Goal: Task Accomplishment & Management: Complete application form

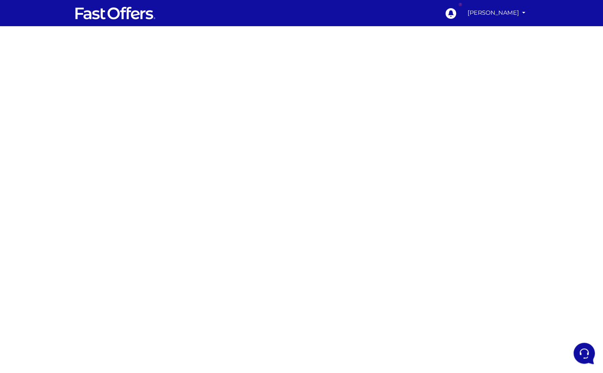
click at [153, 180] on div at bounding box center [301, 230] width 603 height 409
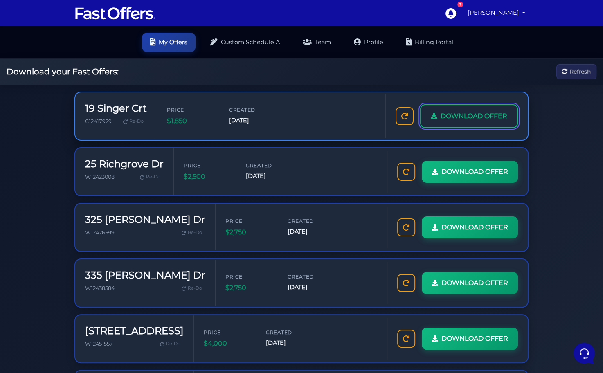
click at [468, 124] on link "DOWNLOAD OFFER" at bounding box center [469, 116] width 98 height 24
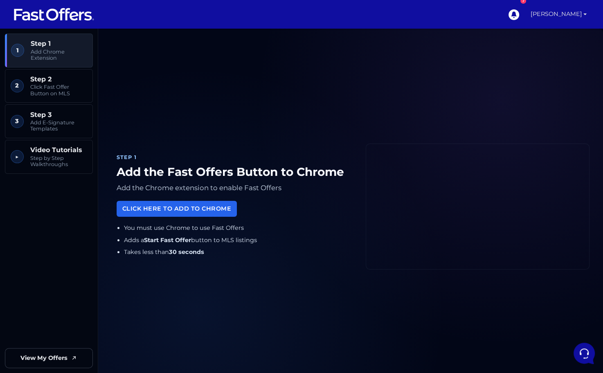
click at [542, 14] on link "[PERSON_NAME]" at bounding box center [558, 14] width 63 height 29
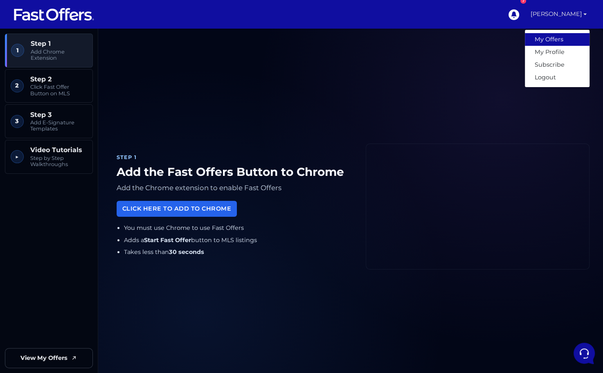
click at [545, 42] on link "My Offers" at bounding box center [557, 39] width 65 height 13
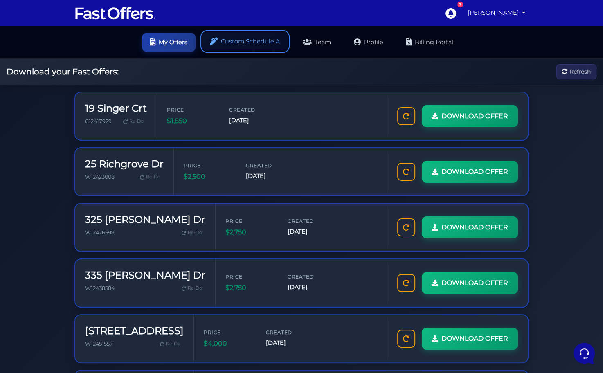
click at [232, 38] on link "Custom Schedule A" at bounding box center [245, 41] width 86 height 19
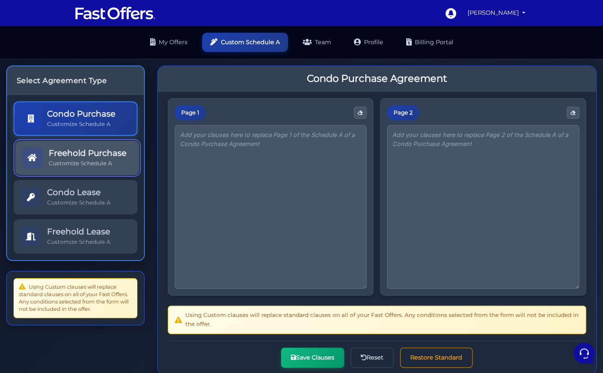
click at [68, 158] on div "Freehold Purchase Customize Schedule A" at bounding box center [88, 157] width 78 height 19
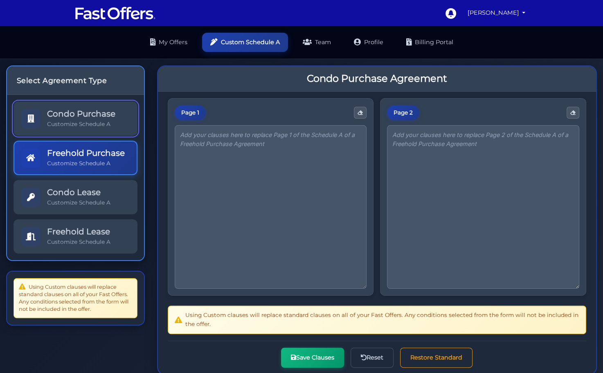
click at [75, 108] on link "Condo Purchase Customize Schedule A" at bounding box center [76, 119] width 124 height 34
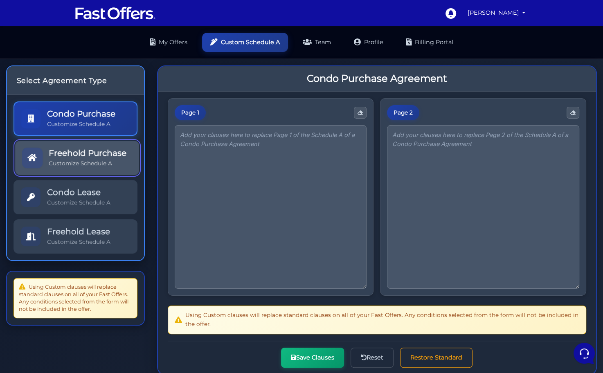
click at [102, 162] on p "Customize Schedule A" at bounding box center [88, 164] width 78 height 8
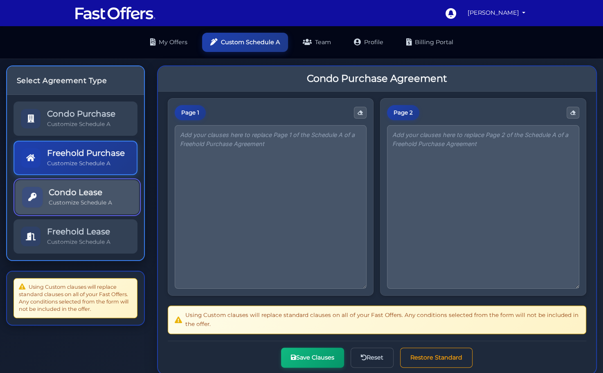
click at [96, 192] on h5 "Condo Lease" at bounding box center [80, 192] width 63 height 10
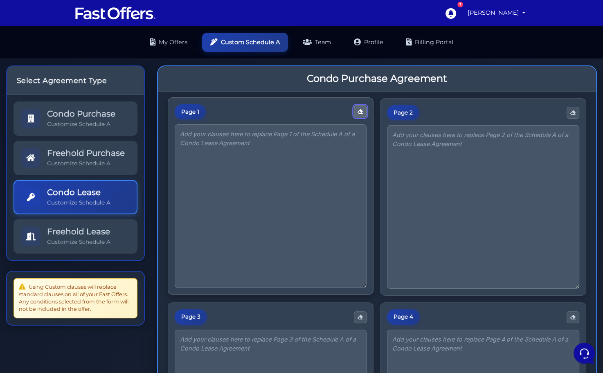
click at [358, 115] on button "button" at bounding box center [360, 112] width 13 height 12
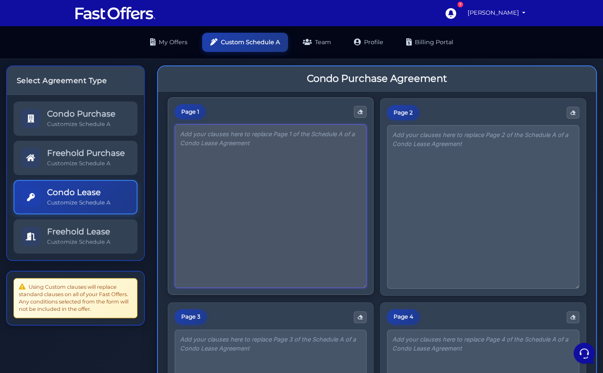
click at [235, 172] on textarea at bounding box center [271, 206] width 192 height 164
paste textarea "[PERSON_NAME] agrees to deliver a deposit by certified cheque or bank draft to …"
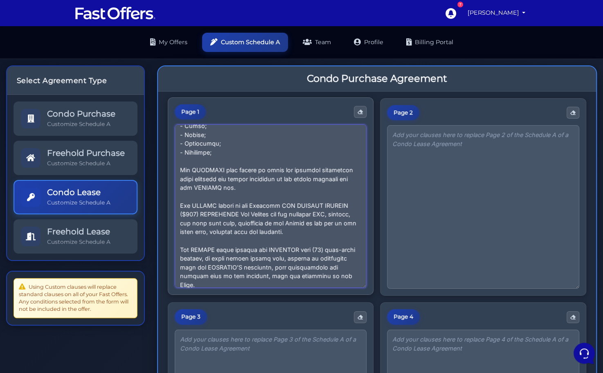
scroll to position [200, 0]
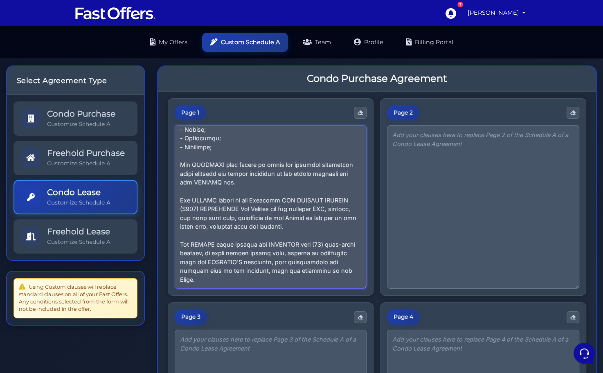
type textarea "[PERSON_NAME] agrees to deliver a deposit by certified cheque or bank draft to …"
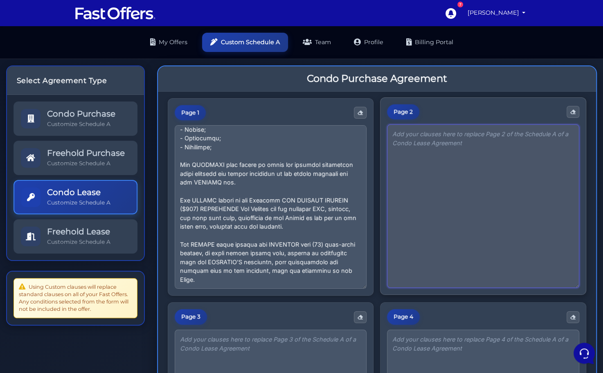
click at [415, 167] on textarea at bounding box center [483, 206] width 192 height 164
paste textarea "The LANDLORD agrees to provide TENANT with TWO (2) suite entrance key(s), ONE (…"
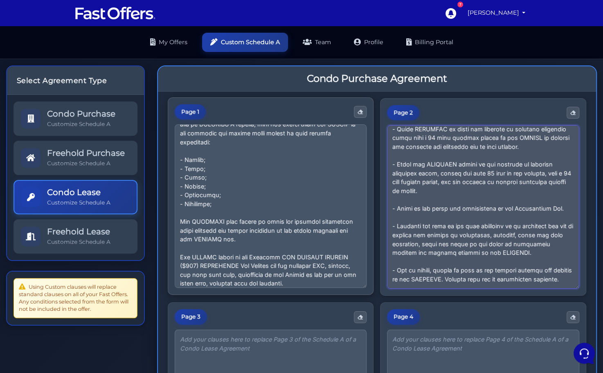
scroll to position [142, 0]
type textarea "The LANDLORD agrees to provide TENANT with TWO (2) suite entrance key(s), ONE (…"
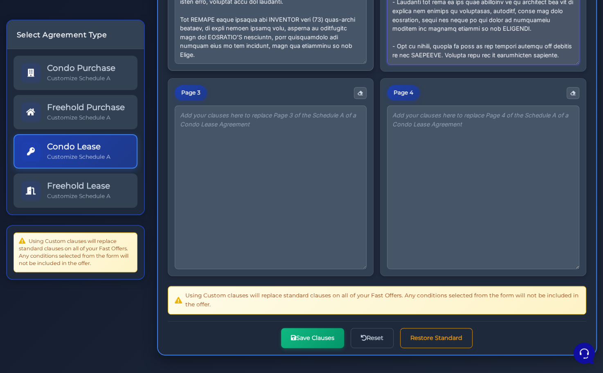
scroll to position [226, 0]
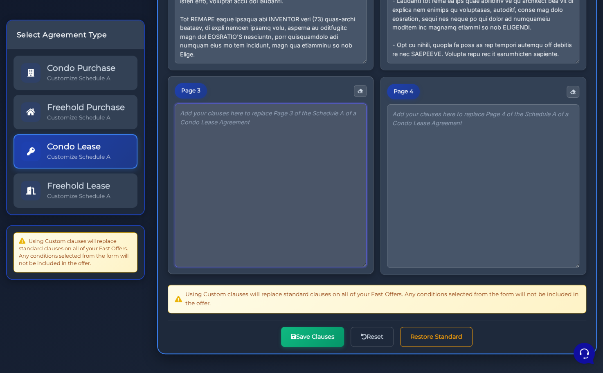
click at [261, 178] on textarea at bounding box center [271, 186] width 192 height 164
paste textarea "- Keep all chattels included in the premises as listed hereunder in good workin…"
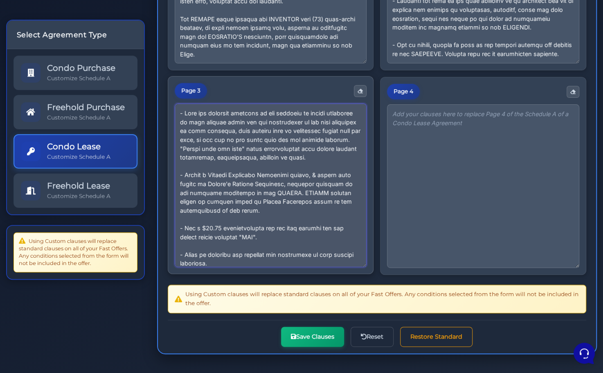
scroll to position [256, 0]
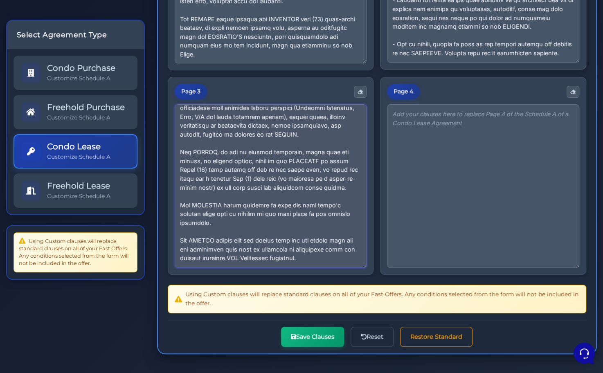
type textarea "- Keep all chattels included in the premises as listed hereunder in good workin…"
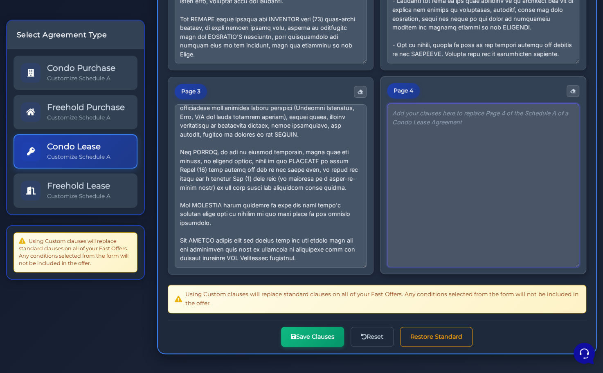
click at [433, 187] on textarea at bounding box center [483, 186] width 192 height 164
paste textarea "The TENANT acknowledges that they will be responsible to make the necessary arr…"
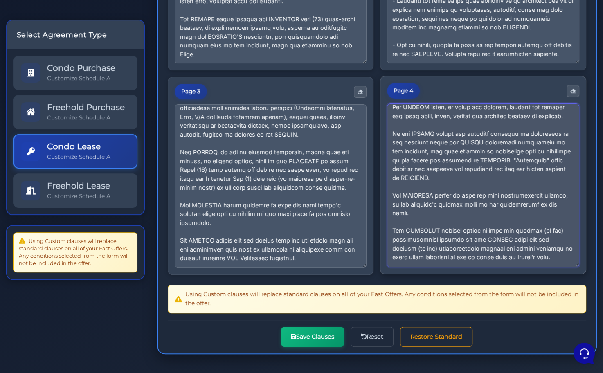
scroll to position [244, 0]
type textarea "The TENANT acknowledges that they will be responsible to make the necessary arr…"
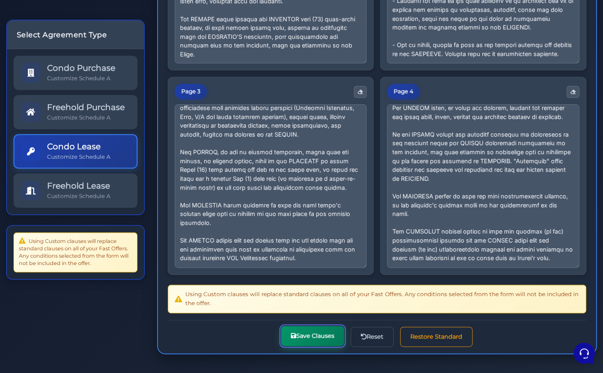
click at [309, 338] on button "Save Clauses" at bounding box center [312, 336] width 63 height 20
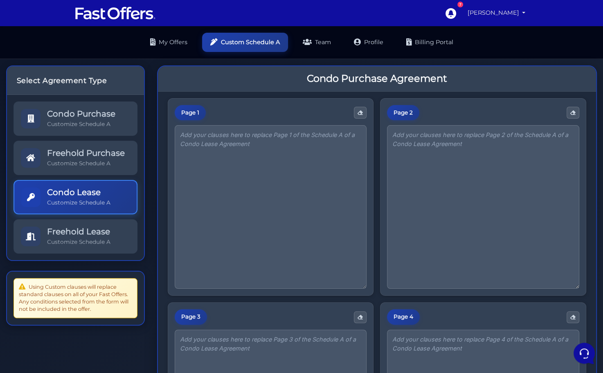
click at [485, 9] on link "[PERSON_NAME]" at bounding box center [496, 13] width 65 height 16
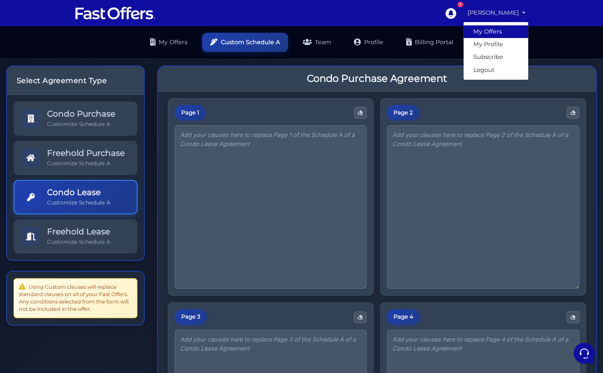
click at [484, 30] on link "My Offers" at bounding box center [496, 31] width 65 height 13
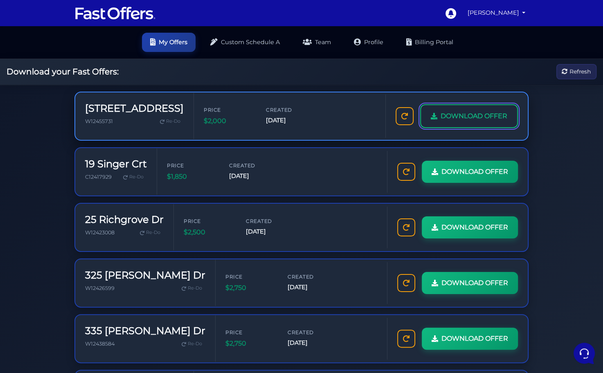
click at [448, 117] on span "DOWNLOAD OFFER" at bounding box center [474, 116] width 67 height 11
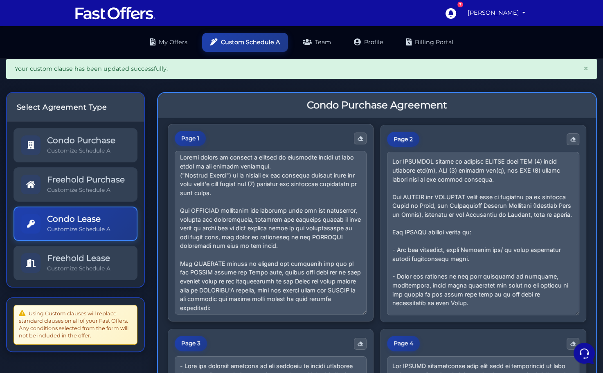
scroll to position [2, 0]
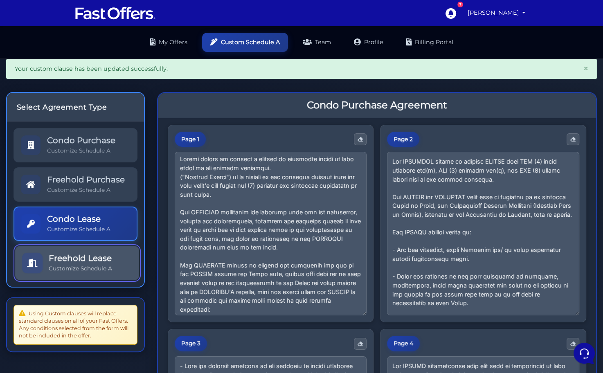
click at [81, 254] on h5 "Freehold Lease" at bounding box center [80, 258] width 63 height 10
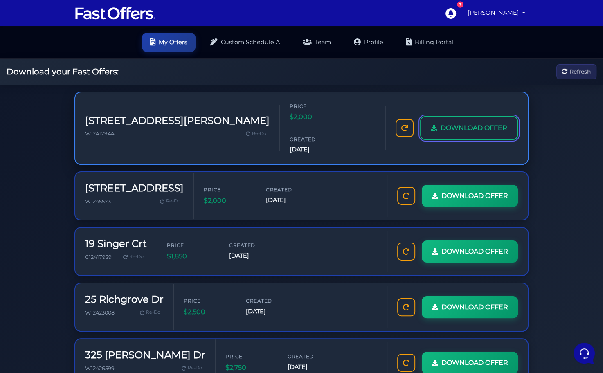
click at [464, 123] on span "DOWNLOAD OFFER" at bounding box center [474, 128] width 67 height 11
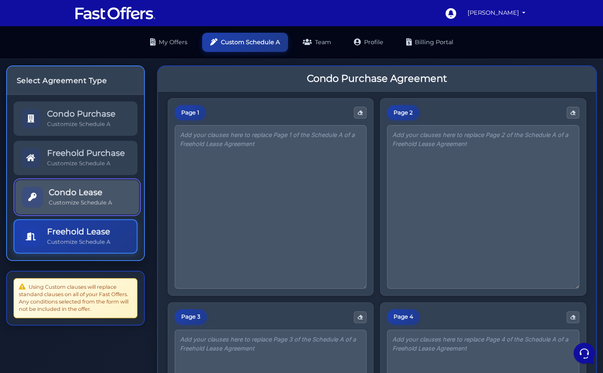
click at [85, 195] on h5 "Condo Lease" at bounding box center [80, 192] width 63 height 10
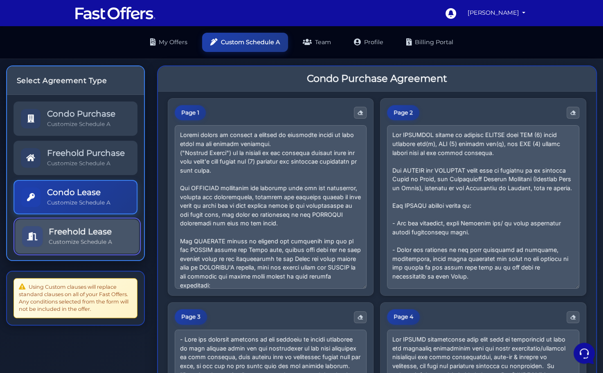
click at [72, 231] on h5 "Freehold Lease" at bounding box center [80, 232] width 63 height 10
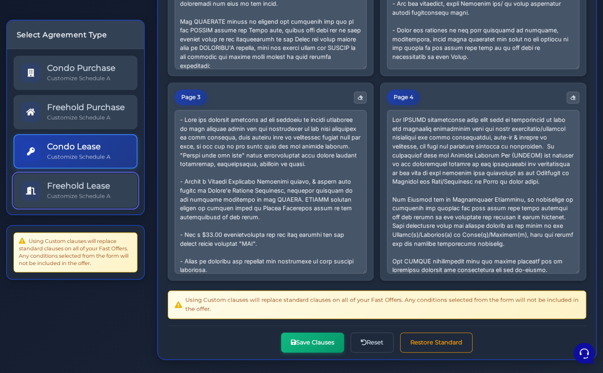
scroll to position [237, 0]
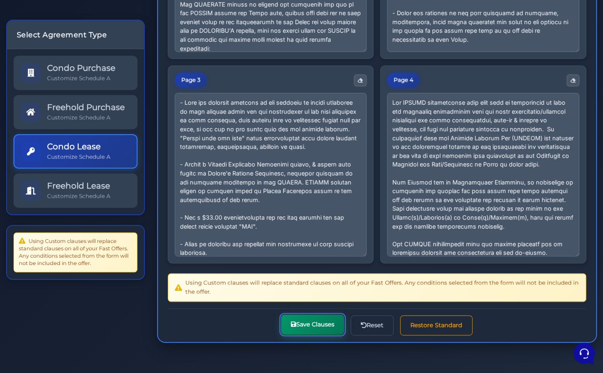
click at [302, 323] on button "Save Clauses" at bounding box center [312, 325] width 63 height 20
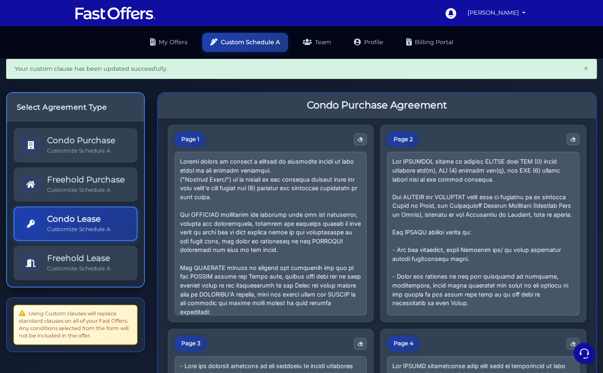
click at [67, 281] on div "Condo Purchase Customize Schedule A Freehold Purchase Customize Schedule A" at bounding box center [75, 204] width 137 height 165
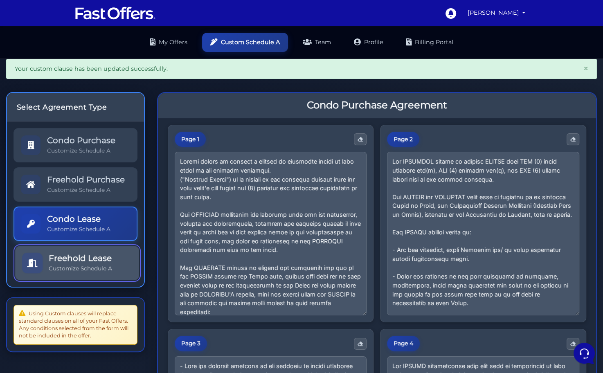
click at [81, 266] on p "Customize Schedule A" at bounding box center [80, 269] width 63 height 8
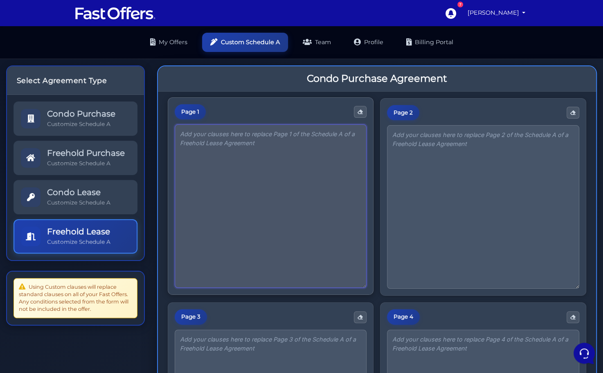
click at [272, 180] on textarea at bounding box center [271, 206] width 192 height 164
paste textarea "[PERSON_NAME] agrees to deliver a deposit by certified cheque or bank draft to …"
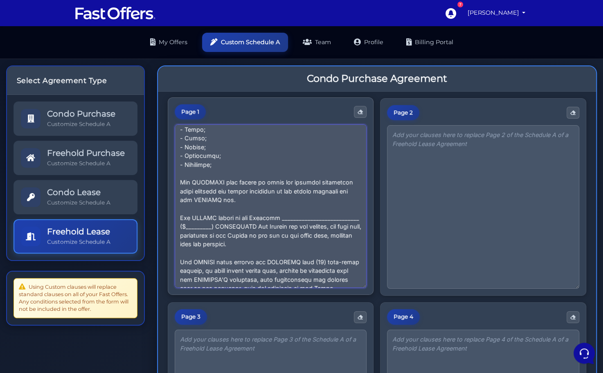
scroll to position [181, 0]
drag, startPoint x: 254, startPoint y: 226, endPoint x: 179, endPoint y: 227, distance: 74.5
click at [179, 227] on textarea at bounding box center [271, 206] width 192 height 164
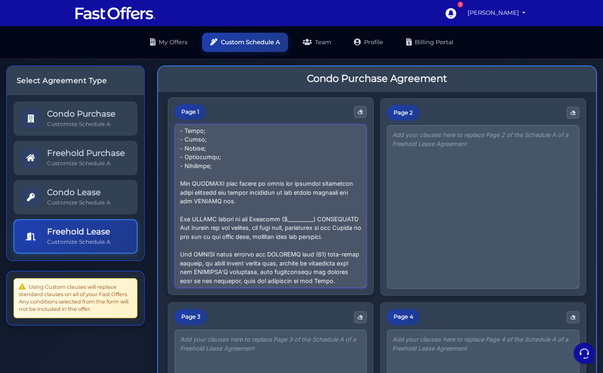
click at [313, 221] on textarea at bounding box center [271, 206] width 192 height 164
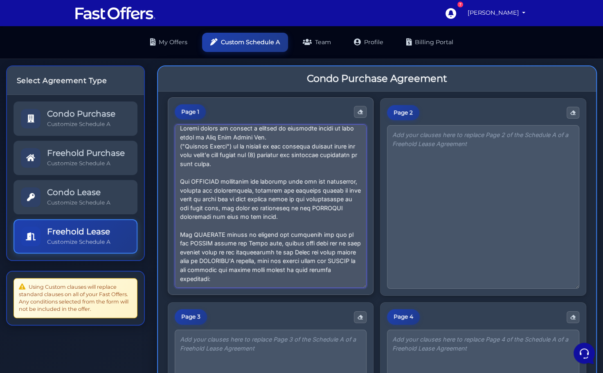
scroll to position [0, 0]
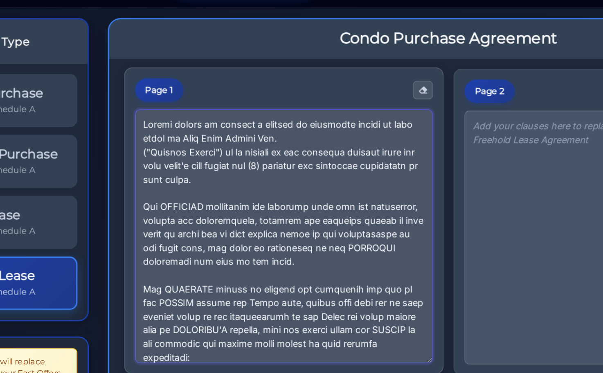
click at [266, 139] on textarea at bounding box center [271, 206] width 192 height 164
drag, startPoint x: 262, startPoint y: 142, endPoint x: 203, endPoint y: 143, distance: 59.8
click at [203, 143] on textarea at bounding box center [271, 206] width 192 height 164
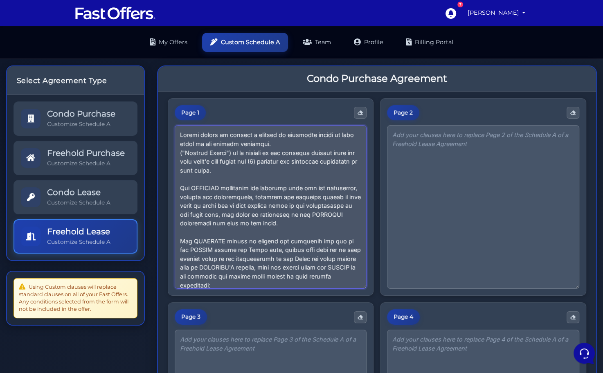
type textarea "Tenant agrees to deliver a deposit by certified cheque or bank draft to the lis…"
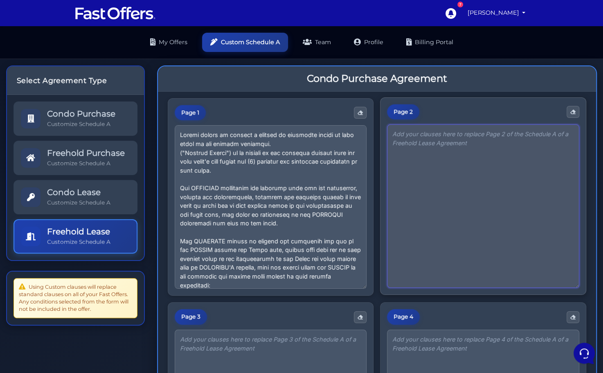
click at [440, 165] on textarea at bounding box center [483, 206] width 192 height 164
paste textarea "The LANDLORD agrees to provide TENANT with (____) mailbox key(s) and (____) sui…"
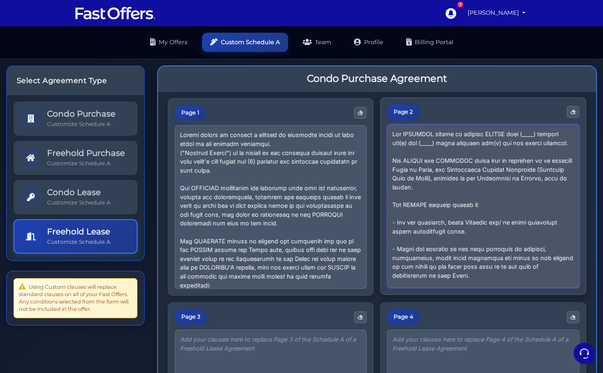
click at [540, 135] on textarea at bounding box center [483, 206] width 192 height 164
click at [436, 142] on textarea at bounding box center [483, 206] width 192 height 164
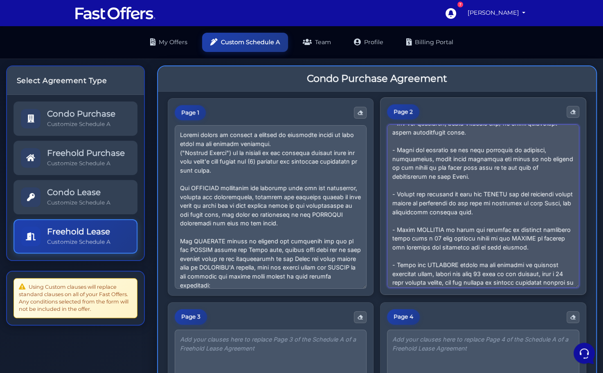
scroll to position [191, 0]
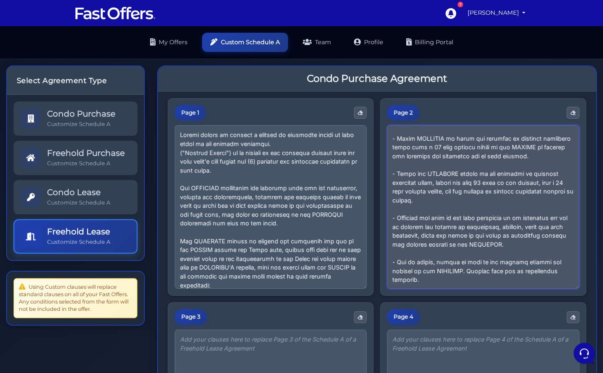
type textarea "The LANDLORD agrees to provide TENANT with (1) mailbox key(s) and (2) suite ent…"
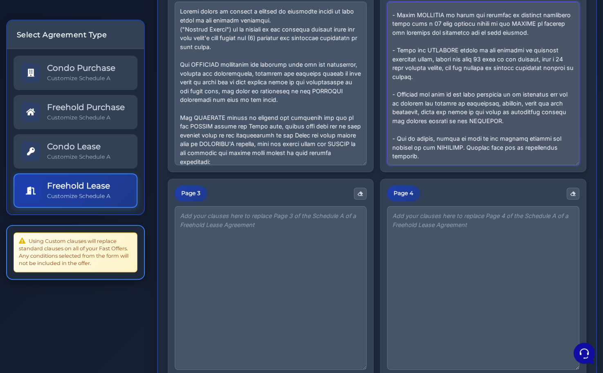
scroll to position [124, 0]
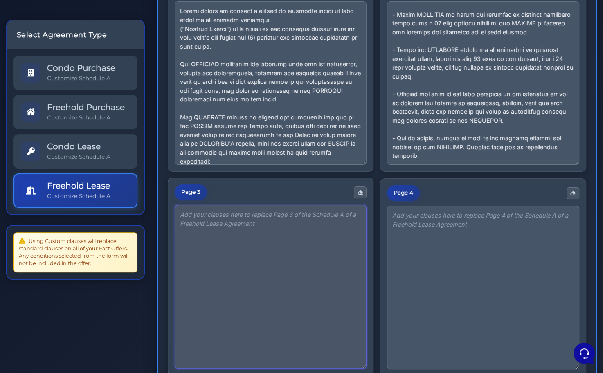
click at [226, 268] on textarea at bounding box center [271, 287] width 192 height 164
paste textarea "- Keep all chattels included in the premises as listed hereunder in good workin…"
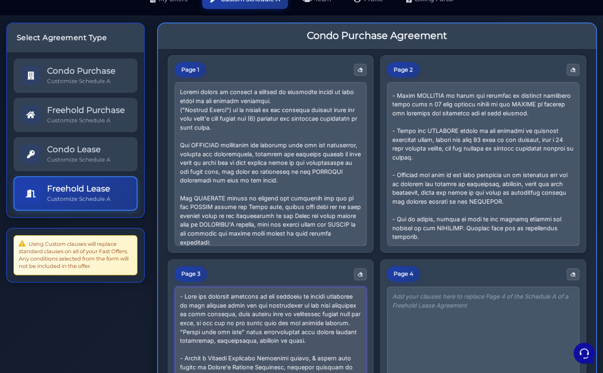
scroll to position [178, 0]
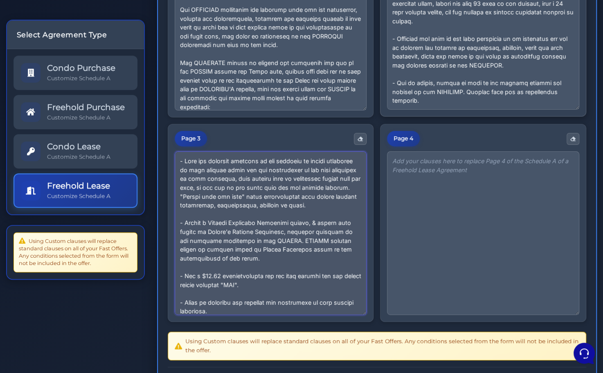
type textarea "- Keep all chattels included in the premises as listed hereunder in good workin…"
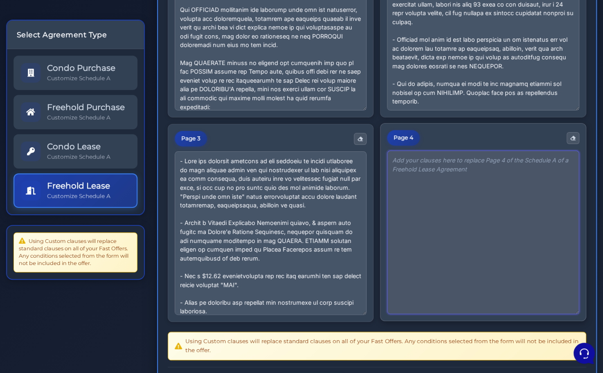
click at [412, 232] on textarea at bounding box center [483, 233] width 192 height 164
paste textarea "In accordance with the Federal Privacy Act (PIPEDA) all parties to the transact…"
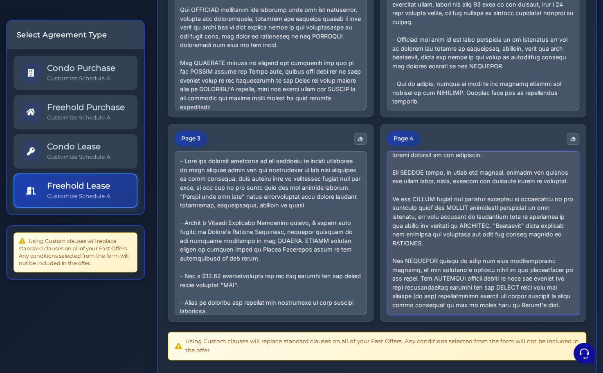
scroll to position [237, 0]
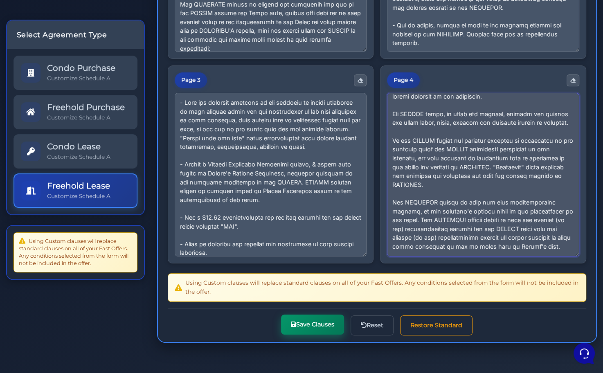
type textarea "In accordance with the Federal Privacy Act (PIPEDA) all parties to the transact…"
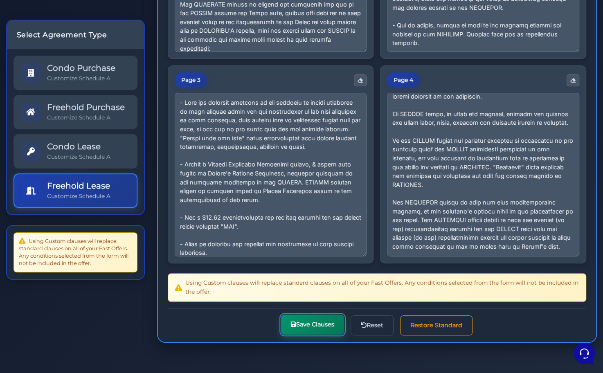
click at [306, 321] on button "Save Clauses" at bounding box center [312, 325] width 63 height 20
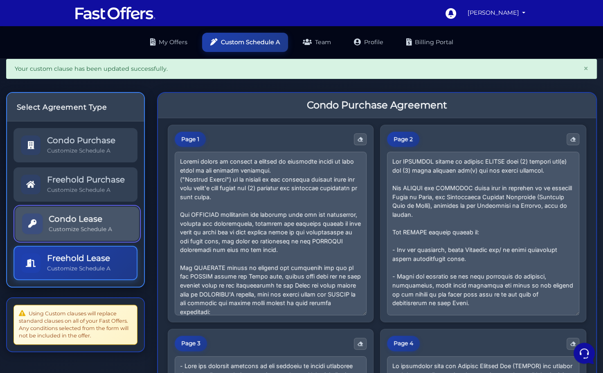
click at [72, 223] on div "Condo Lease Customize Schedule A" at bounding box center [80, 223] width 63 height 19
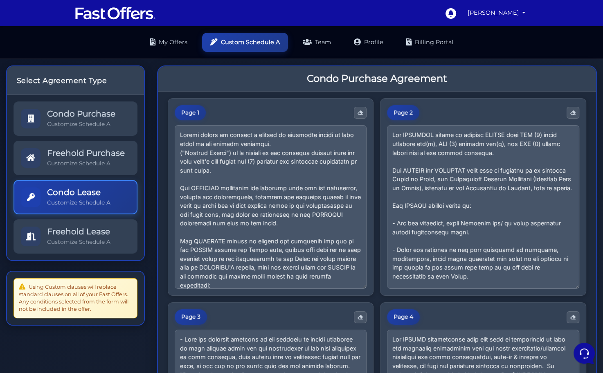
click at [80, 267] on div "Select Agreement Type Condo Purchase Customize Schedule A Freehold Purchase Cus…" at bounding box center [75, 192] width 139 height 267
click at [78, 254] on div "Condo Purchase Customize Schedule A Freehold Purchase Customize Schedule A" at bounding box center [75, 177] width 137 height 165
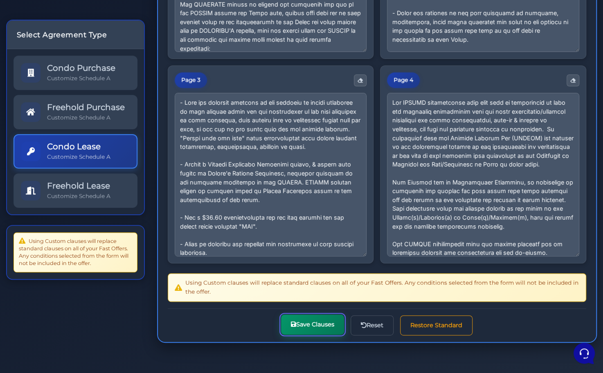
click at [309, 325] on button "Save Clauses" at bounding box center [312, 325] width 63 height 20
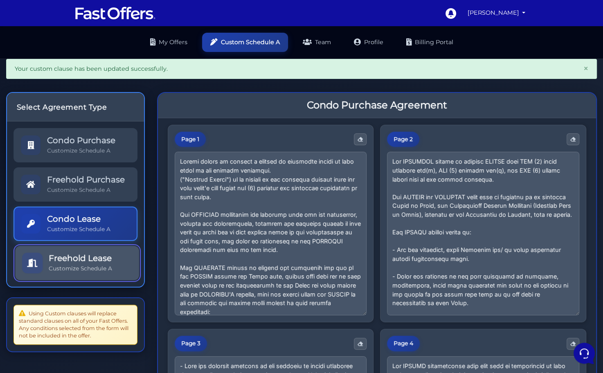
click at [96, 268] on p "Customize Schedule A" at bounding box center [80, 269] width 63 height 8
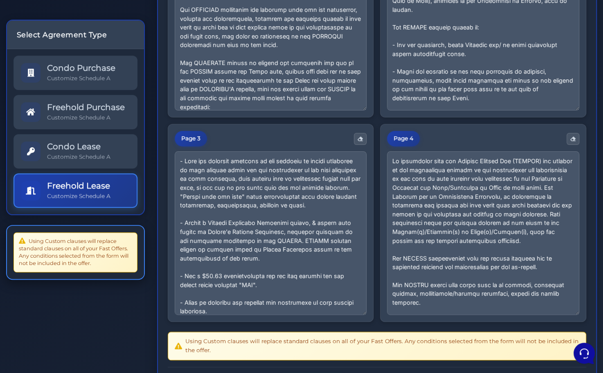
scroll to position [237, 0]
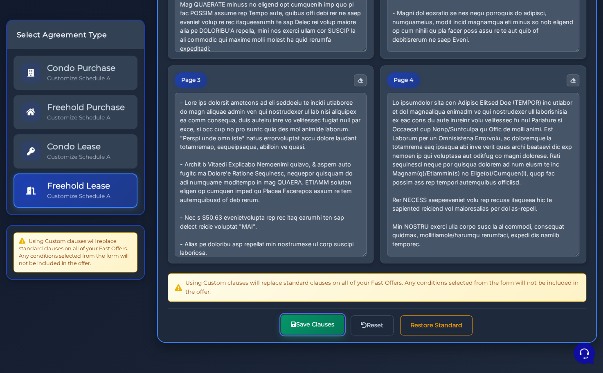
click at [292, 328] on button "Save Clauses" at bounding box center [312, 325] width 63 height 20
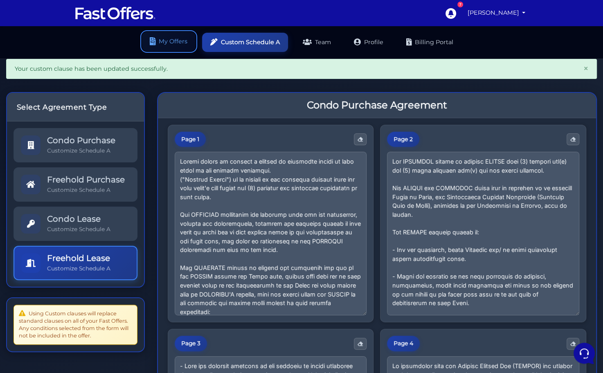
click at [169, 42] on link "My Offers" at bounding box center [169, 41] width 54 height 19
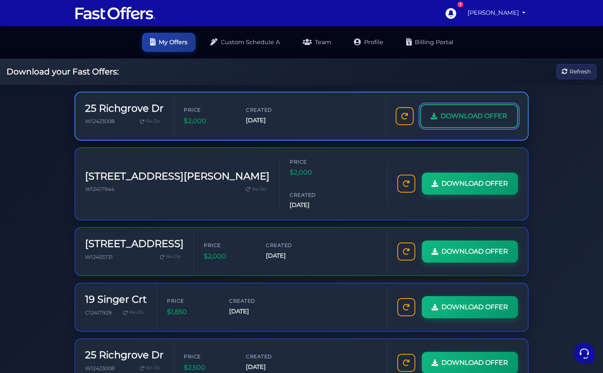
click at [455, 116] on span "DOWNLOAD OFFER" at bounding box center [474, 116] width 67 height 11
